Goal: Transaction & Acquisition: Purchase product/service

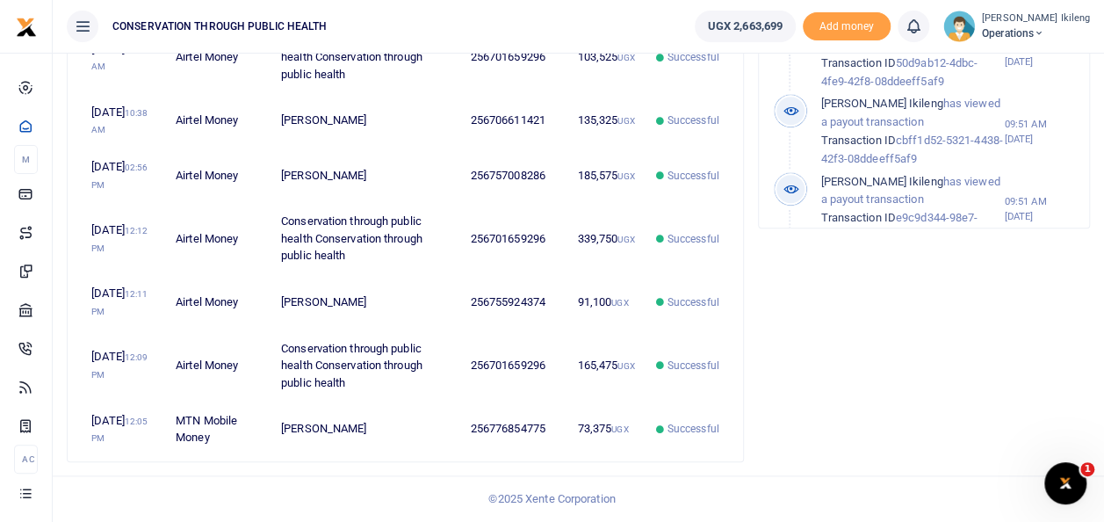
scroll to position [646, 0]
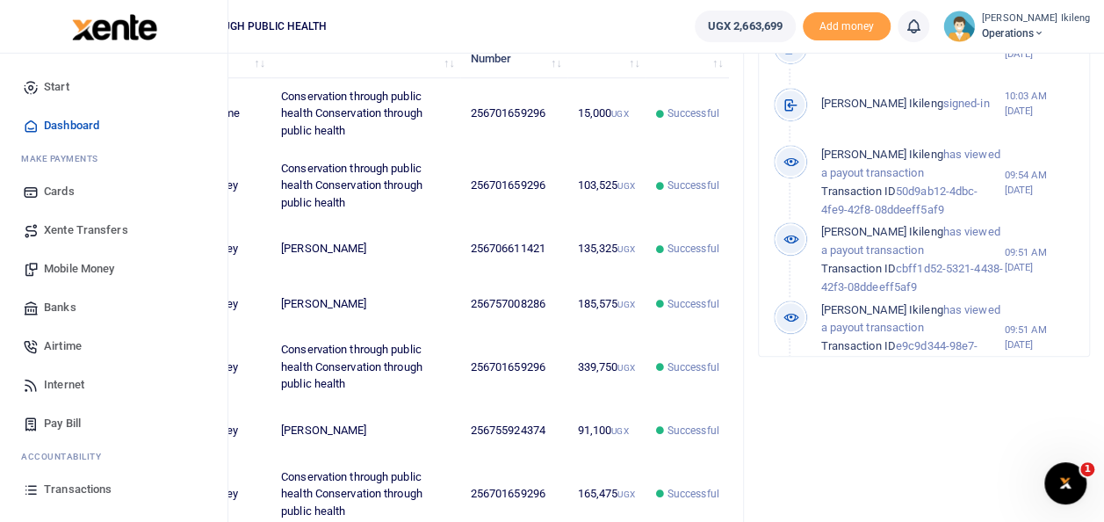
click at [58, 266] on span "Mobile Money" at bounding box center [79, 269] width 70 height 18
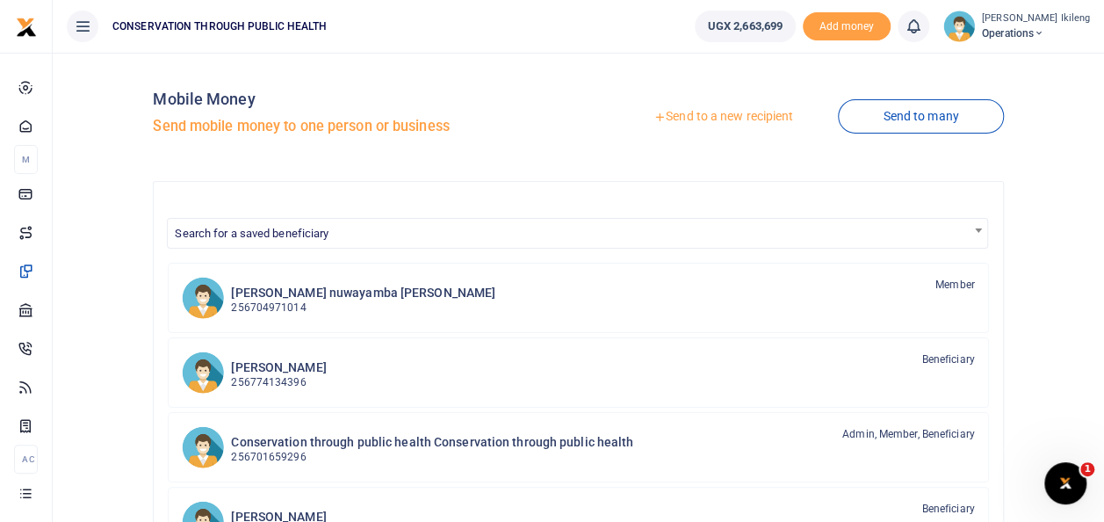
click at [726, 112] on link "Send to a new recipient" at bounding box center [723, 117] width 229 height 32
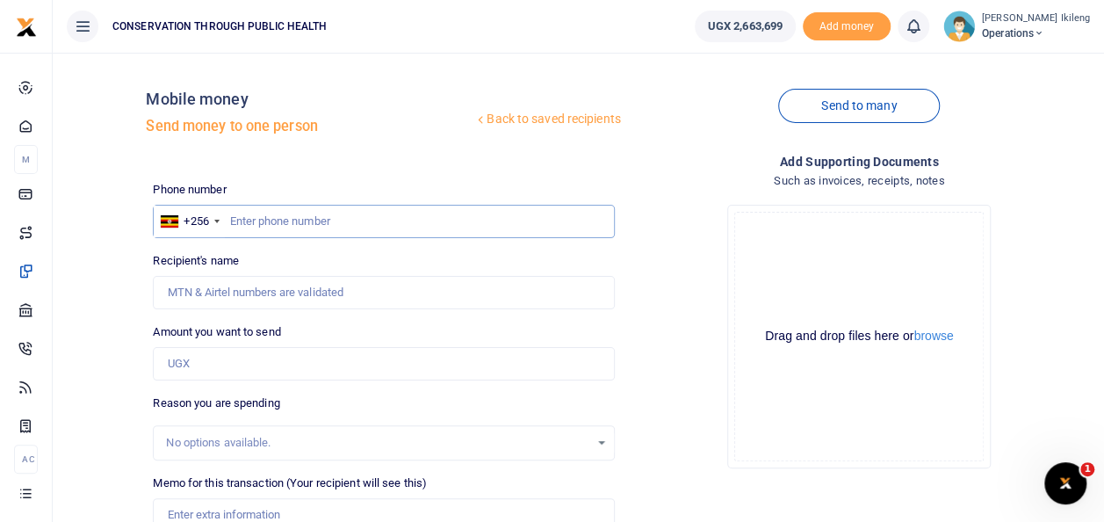
click at [466, 230] on input "text" at bounding box center [383, 221] width 461 height 33
type input "7"
type input "774070250"
type input "Emmanuel Kityo"
type input "774070250"
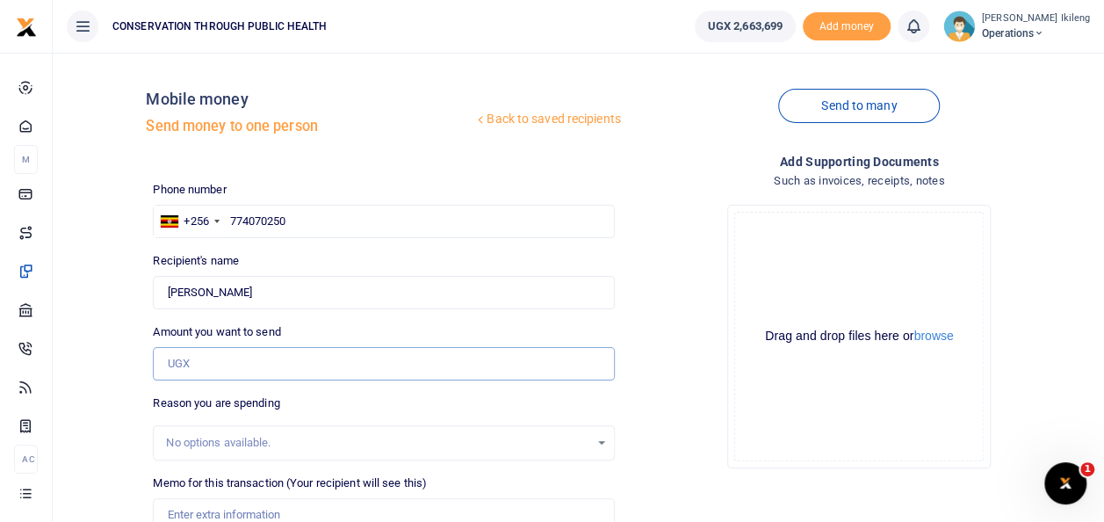
click at [237, 366] on input "Amount you want to send" at bounding box center [383, 363] width 461 height 33
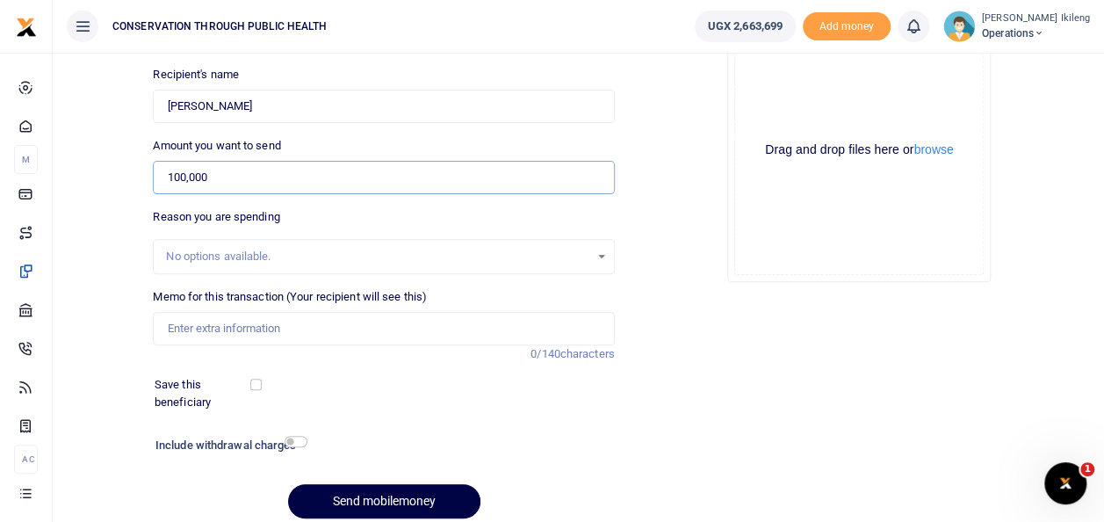
scroll to position [190, 0]
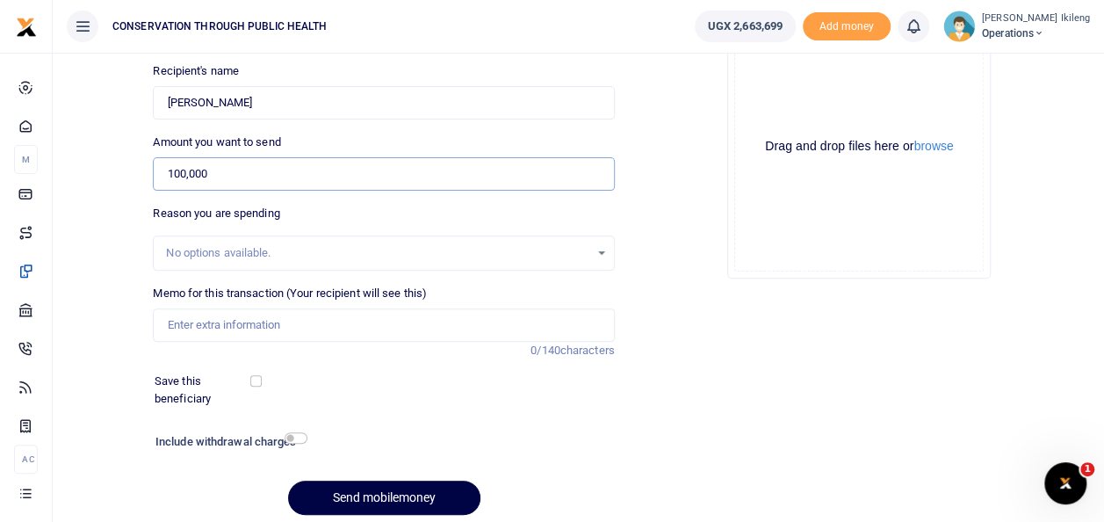
type input "100,000"
click at [172, 323] on input "Memo for this transaction (Your recipient will see this)" at bounding box center [383, 324] width 461 height 33
click at [270, 336] on input "Memo for this transaction (Your recipient will see this)" at bounding box center [383, 324] width 461 height 33
click at [265, 329] on input "Memo for this transaction (Your recipient will see this)" at bounding box center [383, 324] width 461 height 33
type input "fuel for office work"
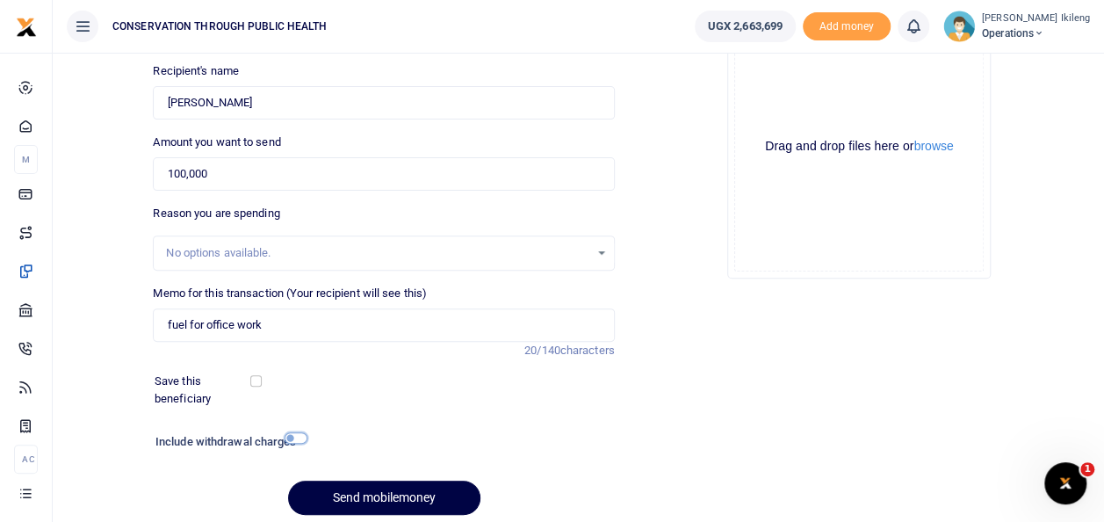
click at [299, 433] on input "checkbox" at bounding box center [296, 437] width 23 height 11
checkbox input "true"
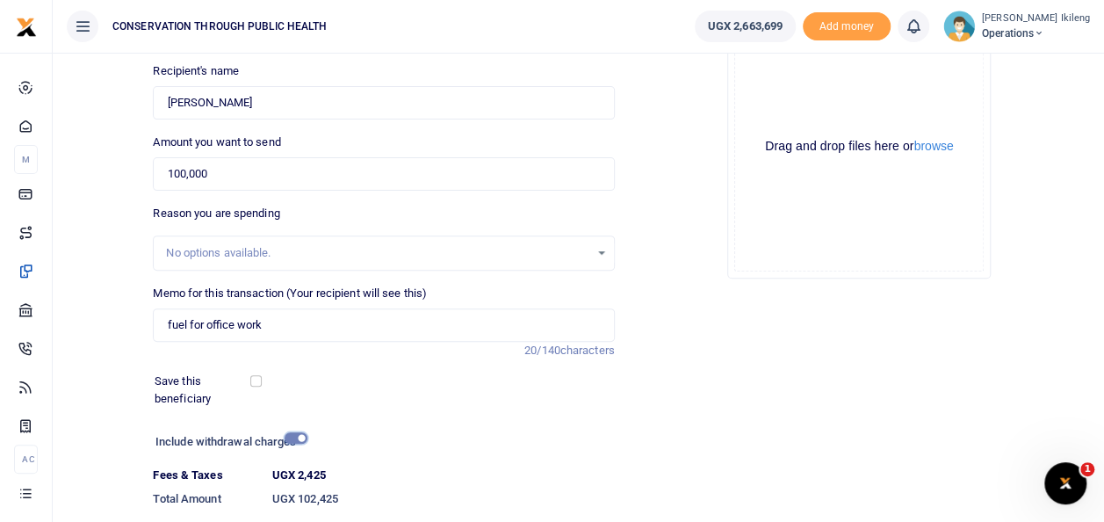
scroll to position [303, 0]
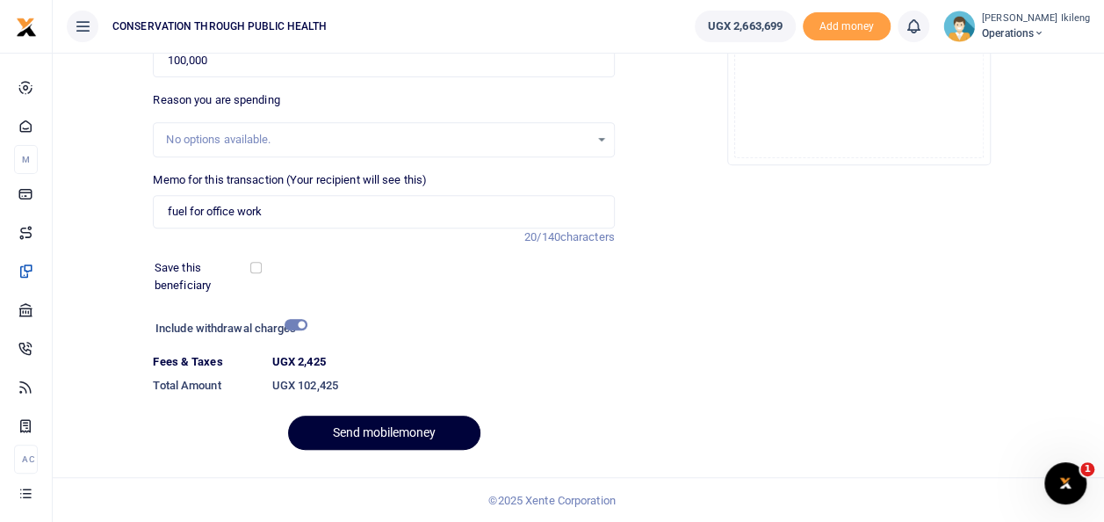
click at [423, 428] on button "Send mobilemoney" at bounding box center [384, 432] width 192 height 34
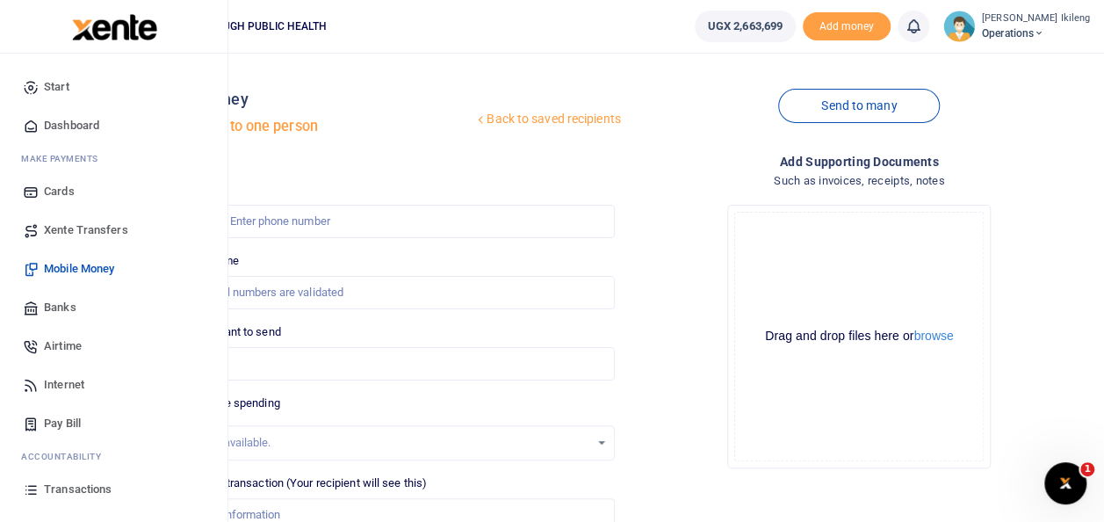
click at [55, 114] on link "Dashboard" at bounding box center [113, 125] width 199 height 39
